Goal: Transaction & Acquisition: Purchase product/service

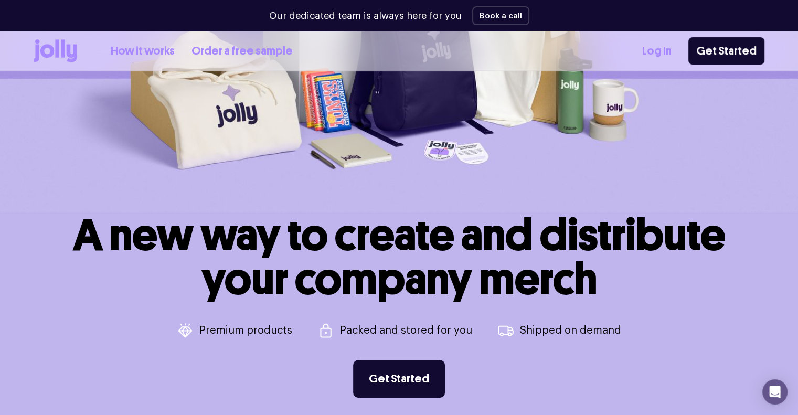
scroll to position [420, 0]
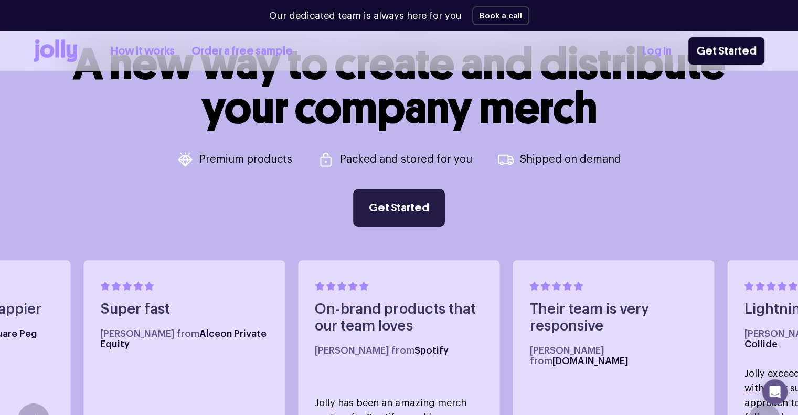
click at [431, 215] on link "Get Started" at bounding box center [399, 208] width 92 height 38
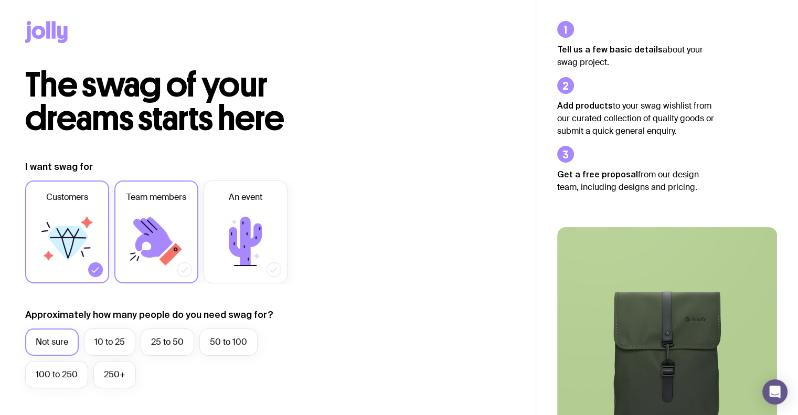
click at [178, 266] on label "Team members" at bounding box center [156, 232] width 84 height 103
click at [0, 0] on input "Team members" at bounding box center [0, 0] width 0 height 0
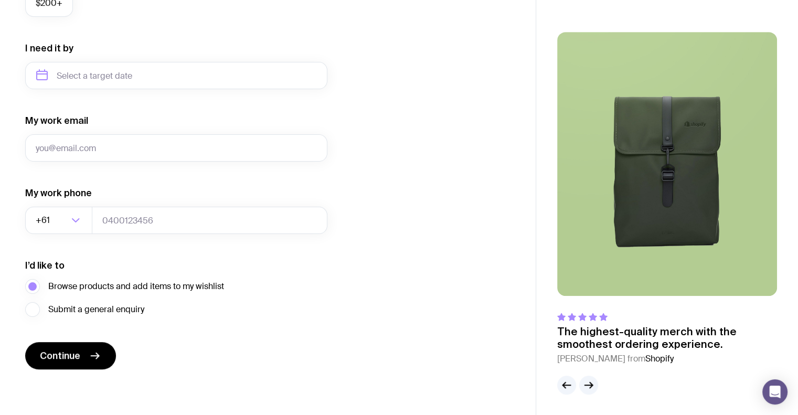
scroll to position [319, 0]
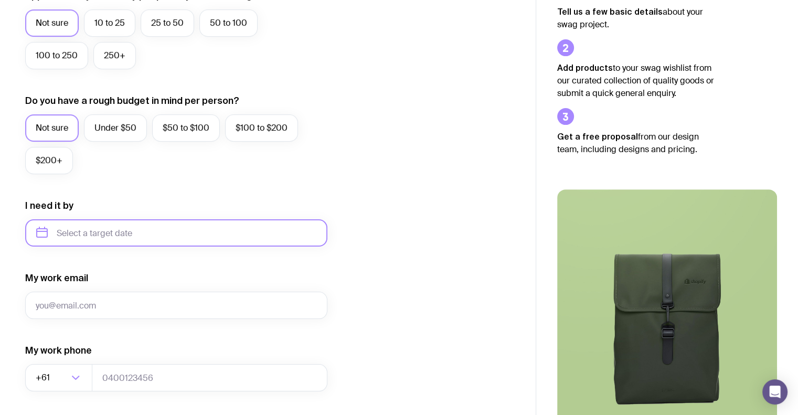
click at [208, 239] on input "text" at bounding box center [176, 232] width 302 height 27
click at [134, 358] on button "Dec" at bounding box center [135, 362] width 38 height 21
type input "[DATE]"
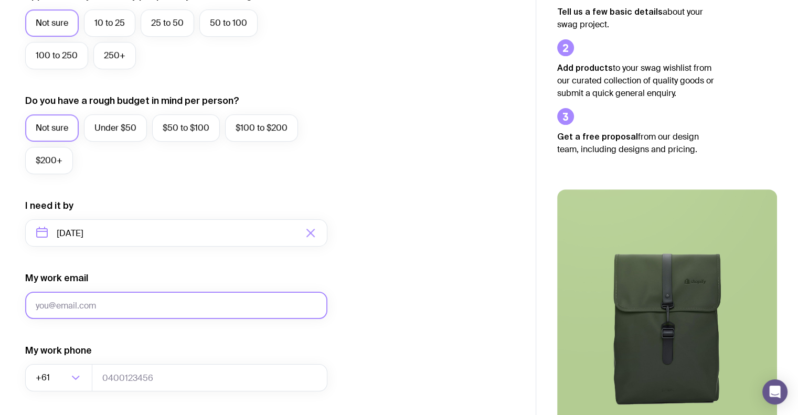
click at [133, 310] on input "My work email" at bounding box center [176, 305] width 302 height 27
click at [132, 307] on input "My work email" at bounding box center [176, 305] width 302 height 27
type input "[PERSON_NAME][EMAIL_ADDRESS][DOMAIN_NAME]"
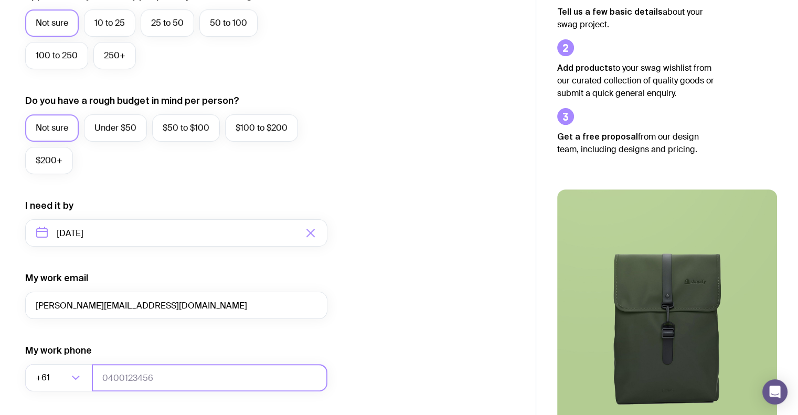
click at [135, 379] on input "tel" at bounding box center [210, 377] width 236 height 27
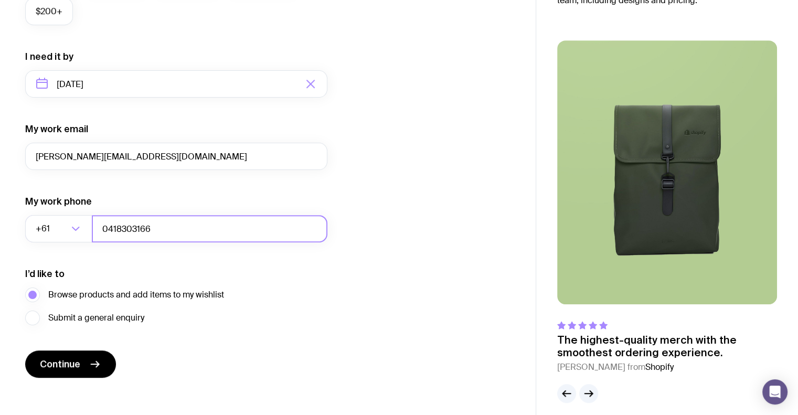
scroll to position [477, 0]
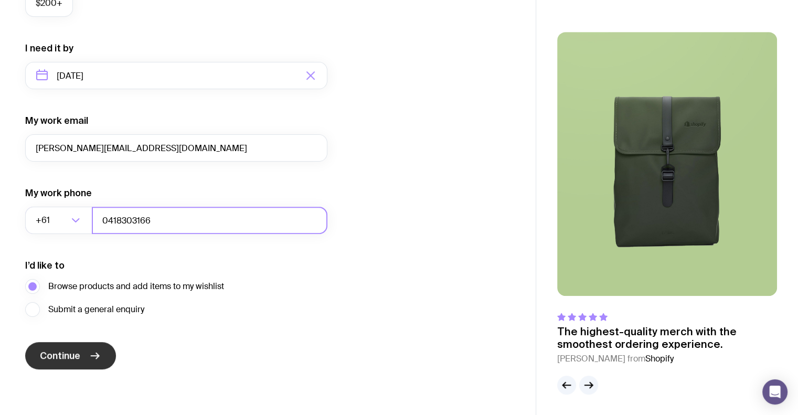
type input "0418303166"
click at [61, 356] on span "Continue" at bounding box center [60, 356] width 40 height 13
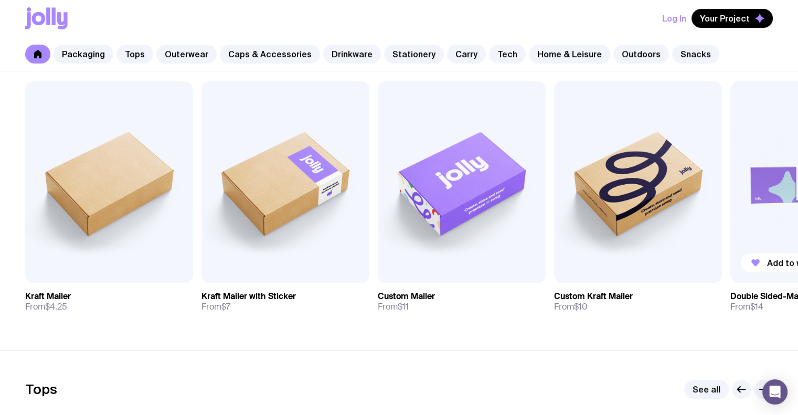
scroll to position [262, 0]
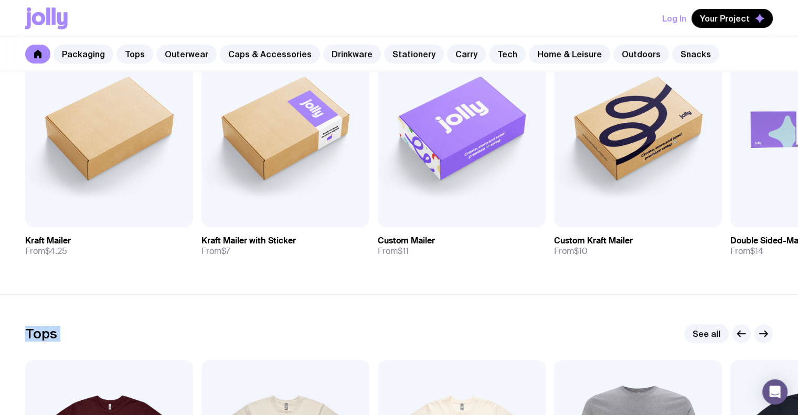
drag, startPoint x: 653, startPoint y: 295, endPoint x: 535, endPoint y: 293, distance: 118.1
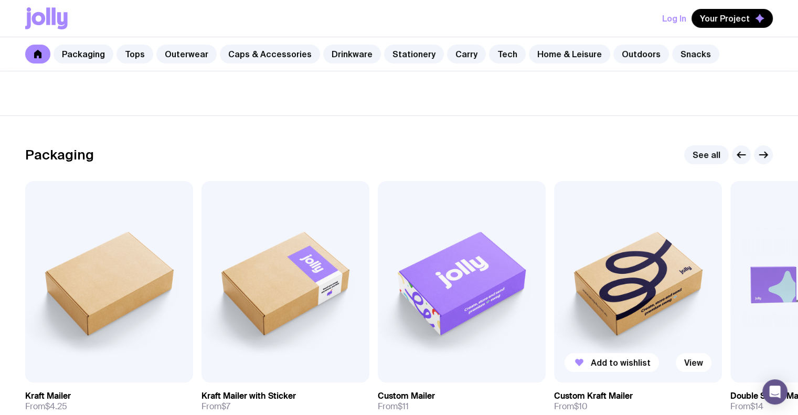
scroll to position [105, 0]
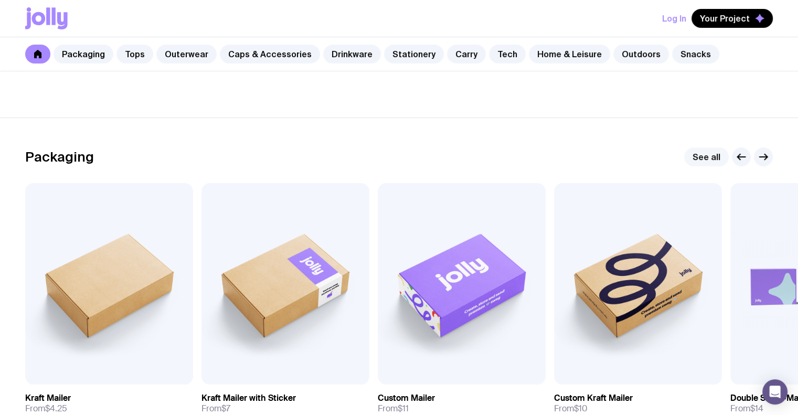
click at [704, 155] on link "See all" at bounding box center [706, 156] width 45 height 19
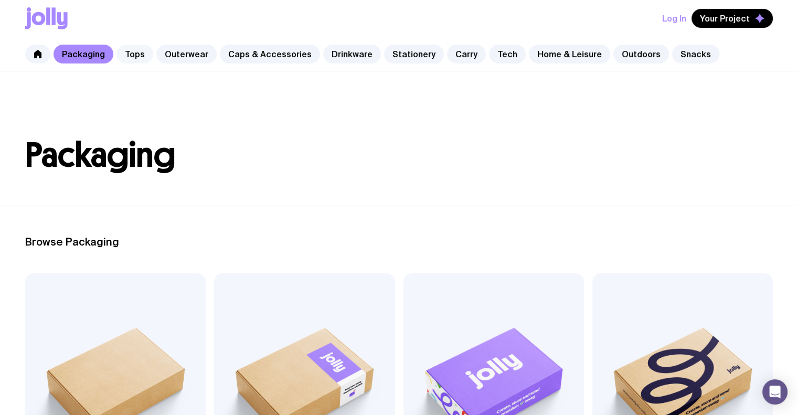
click at [139, 53] on link "Tops" at bounding box center [135, 54] width 37 height 19
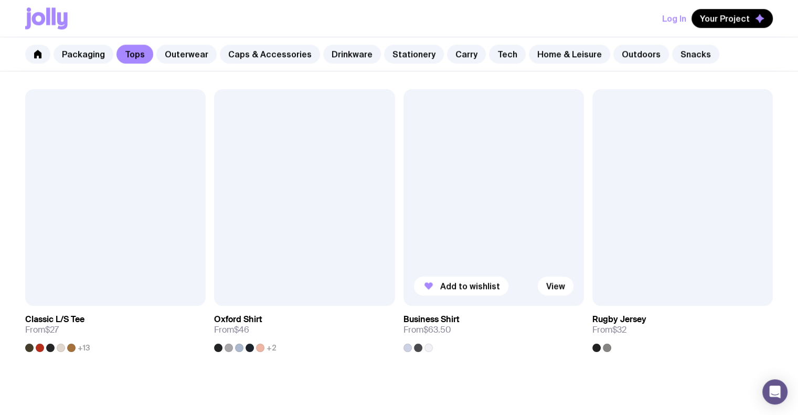
scroll to position [1189, 0]
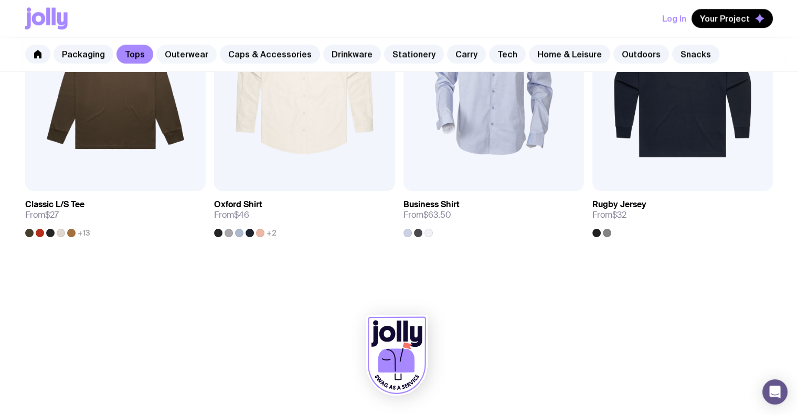
click at [186, 49] on link "Outerwear" at bounding box center [186, 54] width 60 height 19
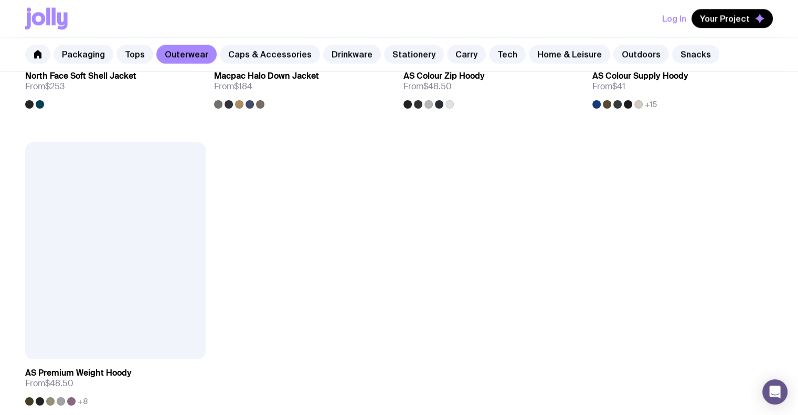
scroll to position [1782, 0]
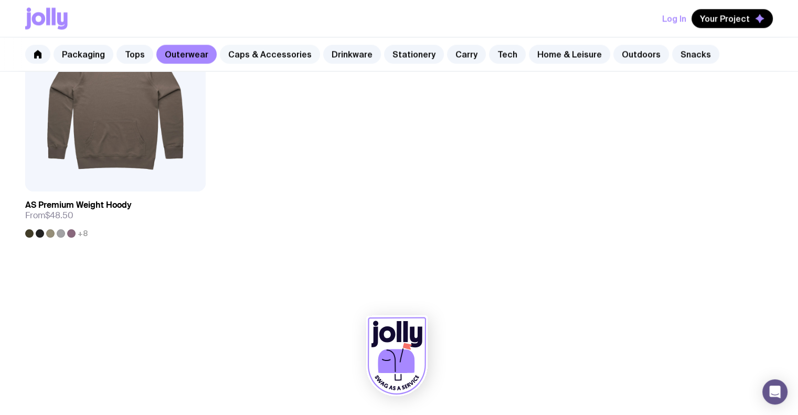
click at [246, 48] on link "Caps & Accessories" at bounding box center [270, 54] width 100 height 19
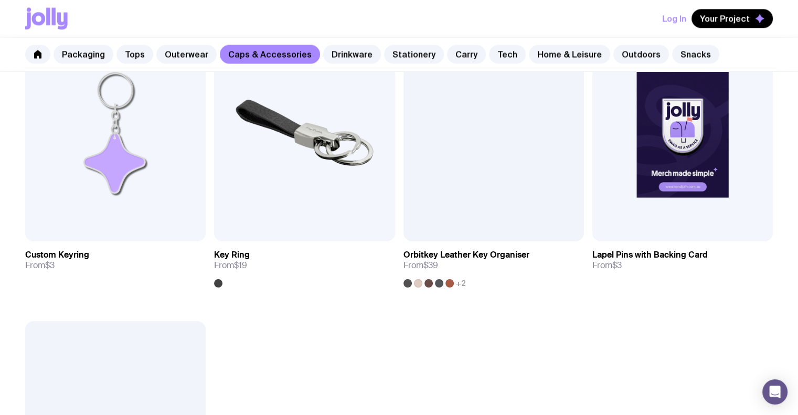
scroll to position [1889, 0]
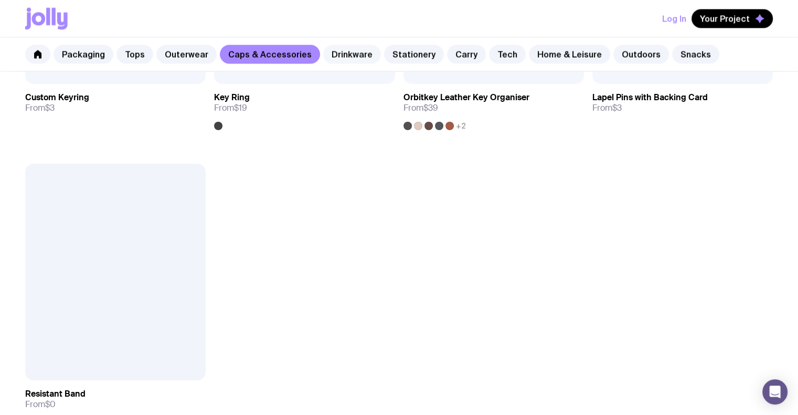
click at [325, 52] on link "Drinkware" at bounding box center [352, 54] width 58 height 19
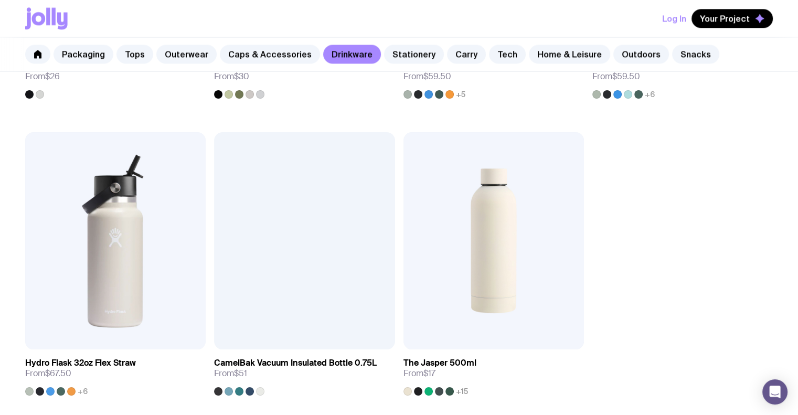
scroll to position [1627, 0]
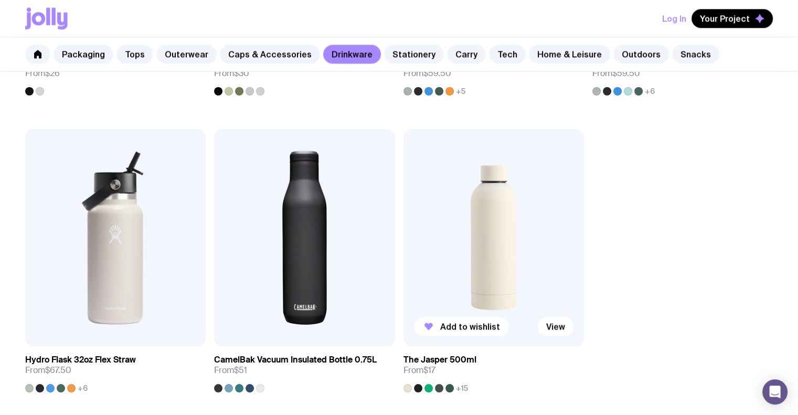
click at [502, 246] on img at bounding box center [494, 237] width 181 height 217
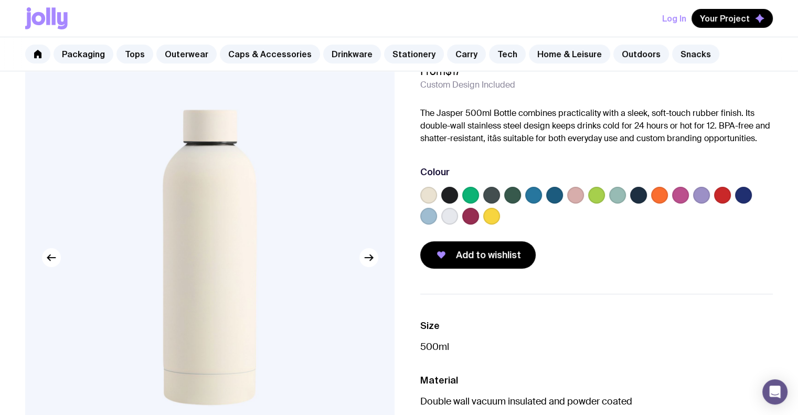
scroll to position [52, 0]
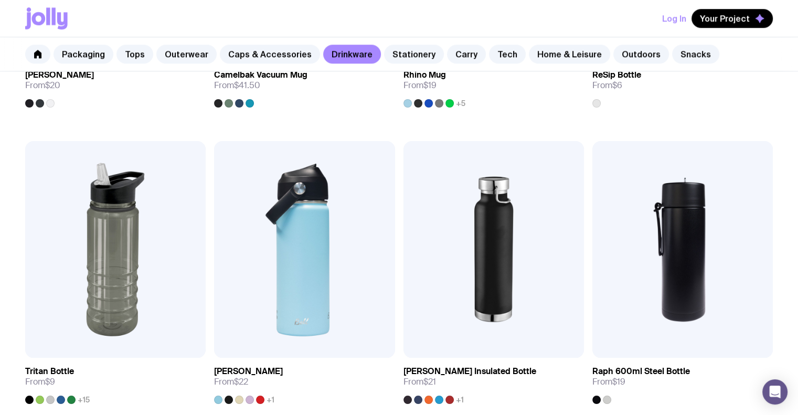
scroll to position [1026, 0]
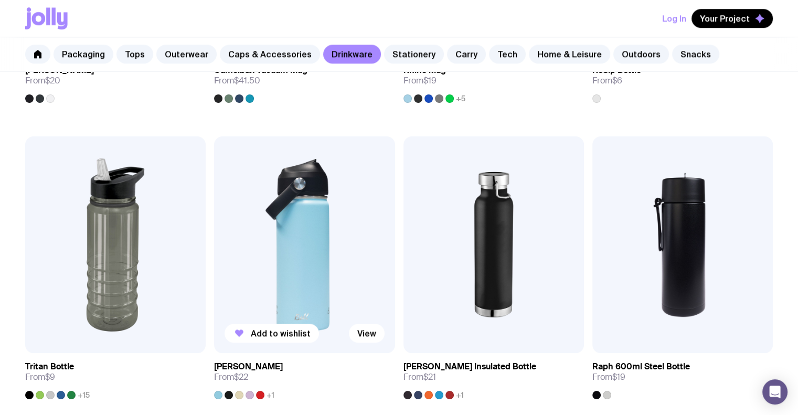
click at [321, 237] on img at bounding box center [304, 244] width 181 height 217
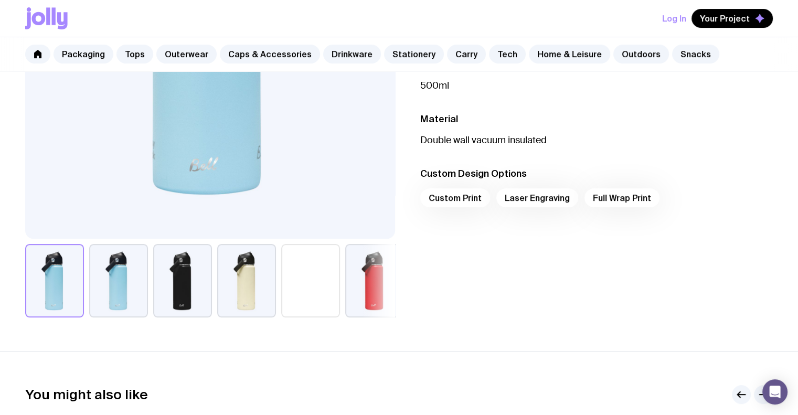
scroll to position [157, 0]
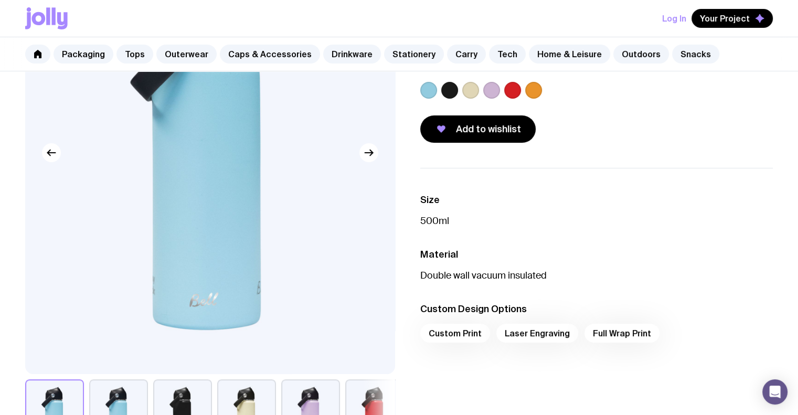
click at [469, 89] on label at bounding box center [470, 90] width 17 height 17
click at [0, 0] on input "radio" at bounding box center [0, 0] width 0 height 0
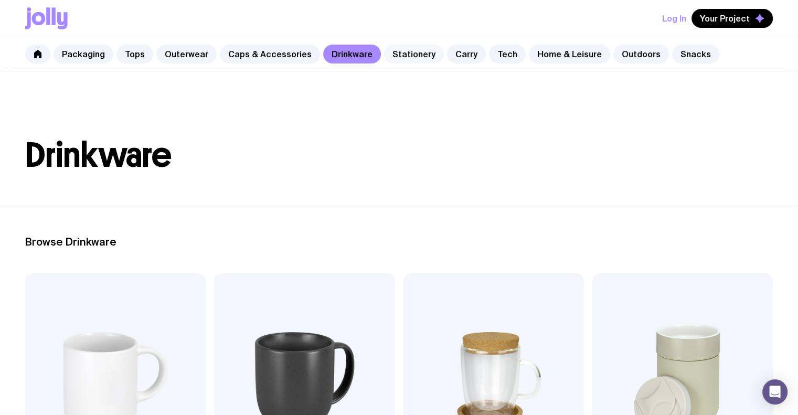
click at [406, 50] on link "Stationery" at bounding box center [414, 54] width 60 height 19
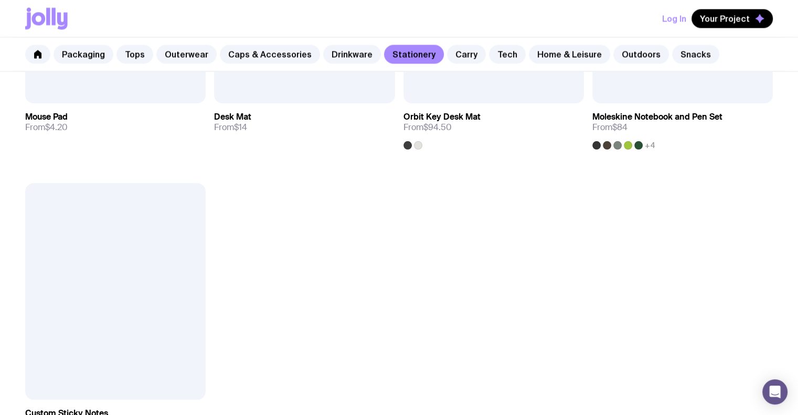
scroll to position [2047, 0]
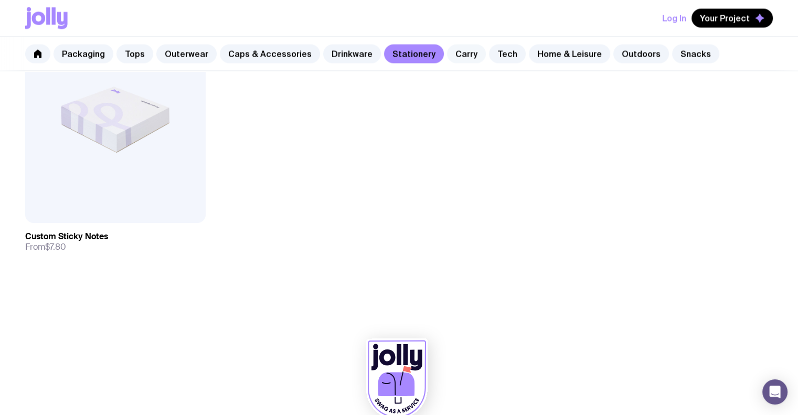
click at [456, 51] on link "Carry" at bounding box center [466, 54] width 39 height 19
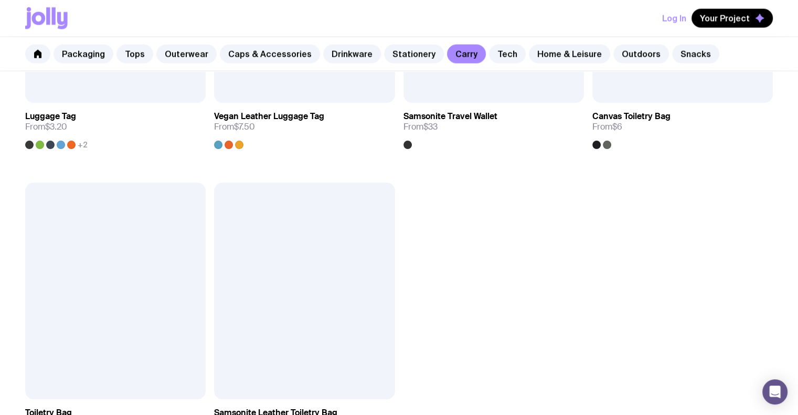
scroll to position [2519, 0]
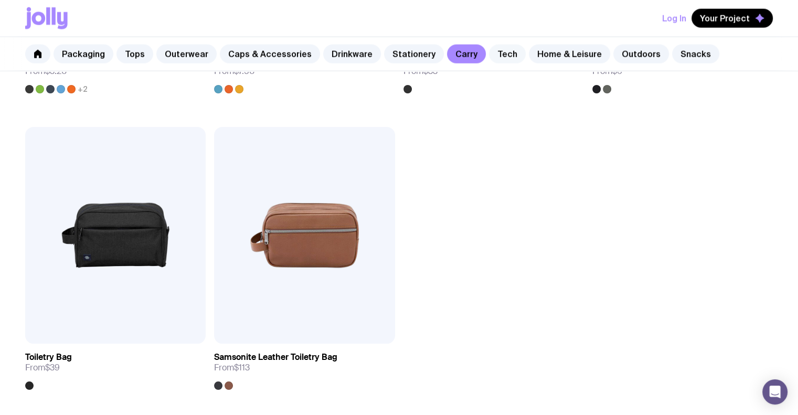
click at [495, 52] on link "Tech" at bounding box center [507, 54] width 37 height 19
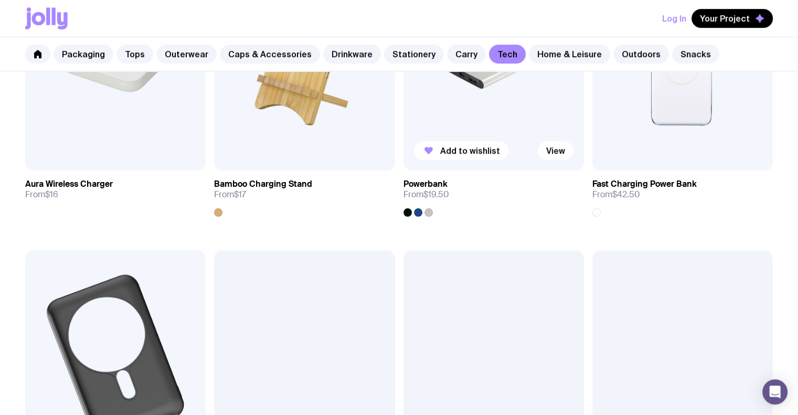
scroll to position [787, 0]
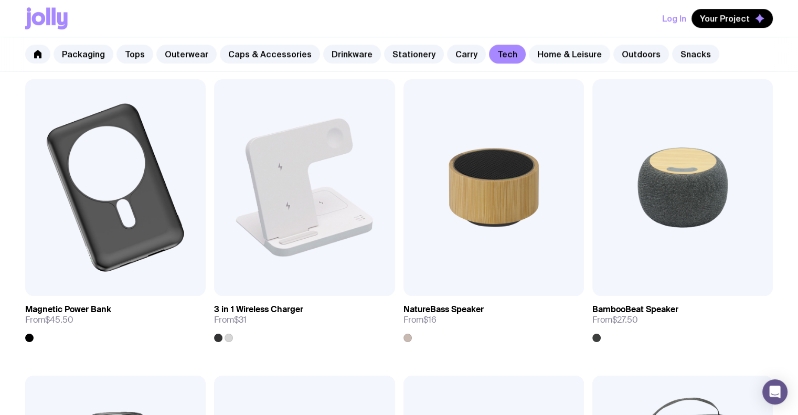
click at [567, 52] on link "Home & Leisure" at bounding box center [569, 54] width 81 height 19
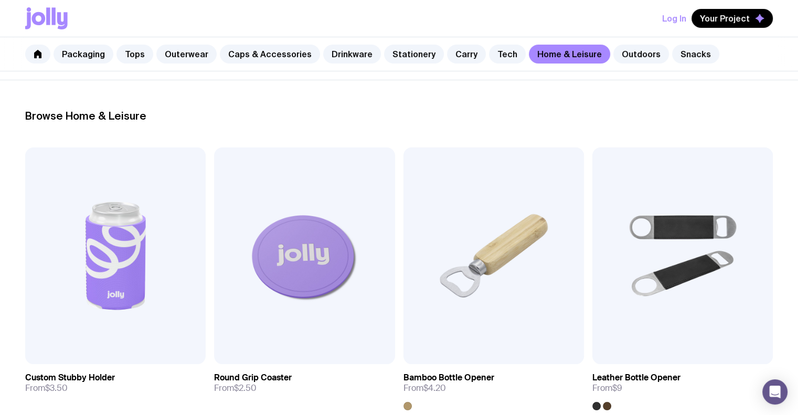
scroll to position [262, 0]
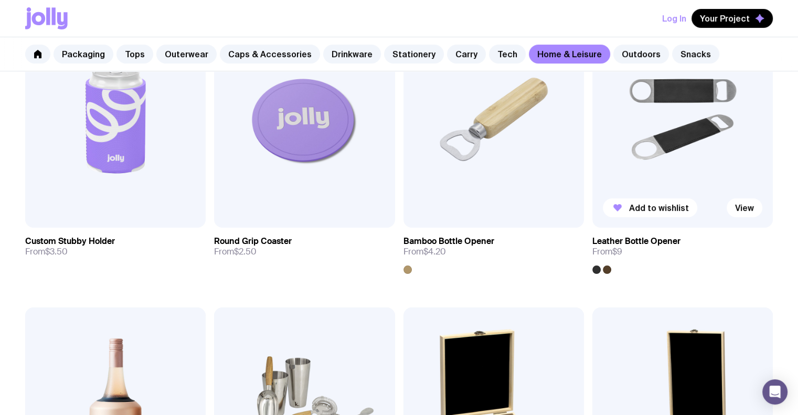
click at [673, 140] on img at bounding box center [682, 119] width 181 height 217
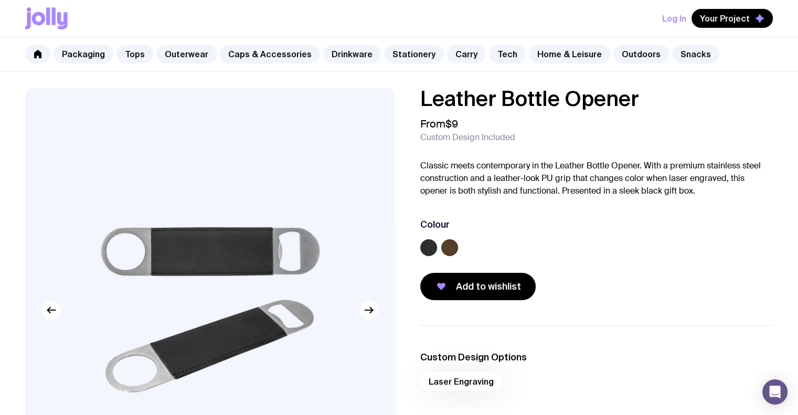
click at [451, 245] on label at bounding box center [449, 247] width 17 height 17
click at [0, 0] on input "radio" at bounding box center [0, 0] width 0 height 0
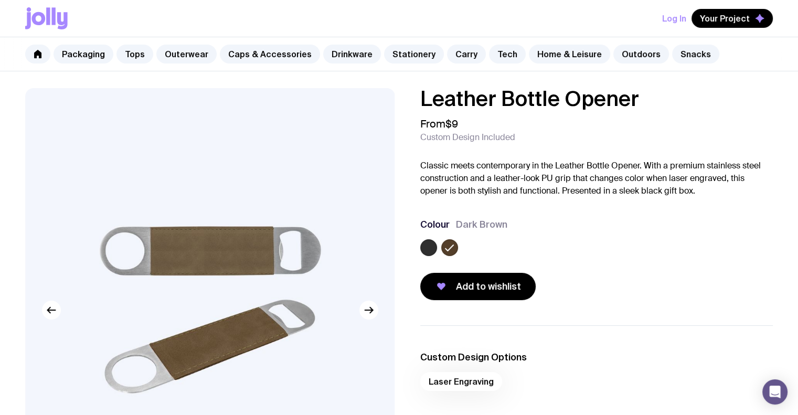
scroll to position [262, 0]
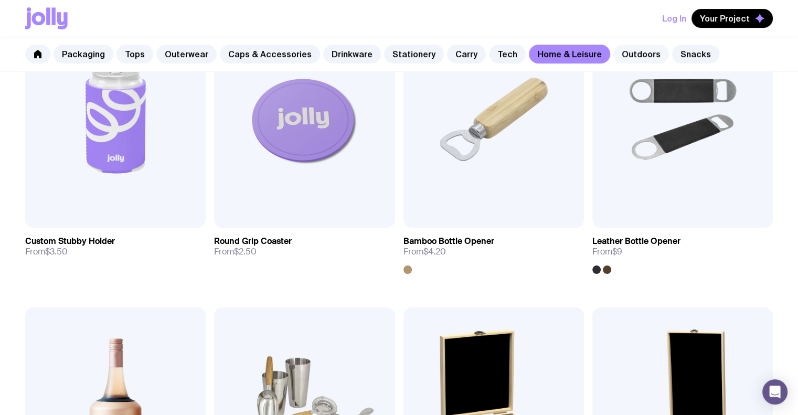
click at [632, 53] on link "Outdoors" at bounding box center [641, 54] width 56 height 19
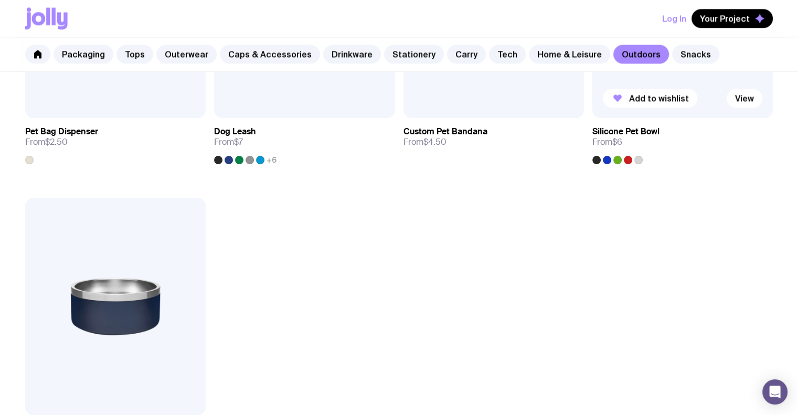
scroll to position [1782, 0]
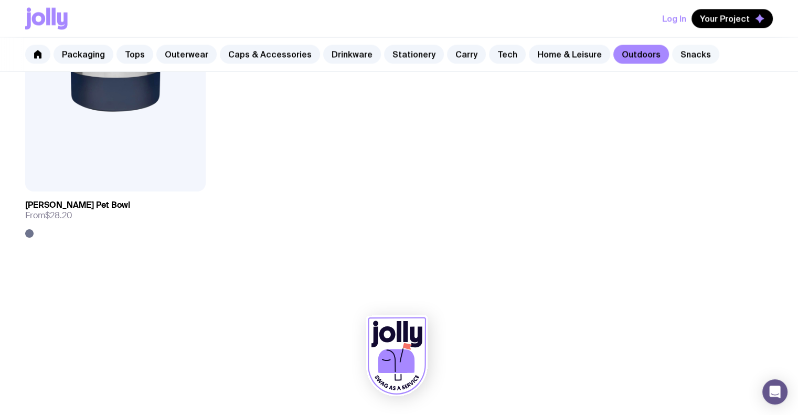
click at [678, 58] on link "Snacks" at bounding box center [695, 54] width 47 height 19
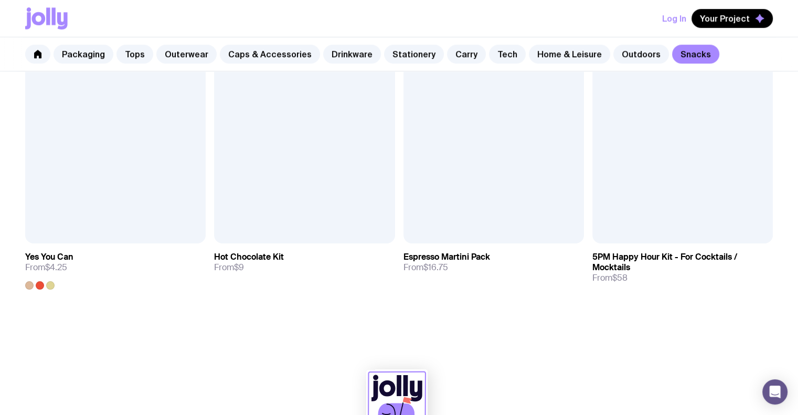
scroll to position [894, 0]
